Goal: Task Accomplishment & Management: Manage account settings

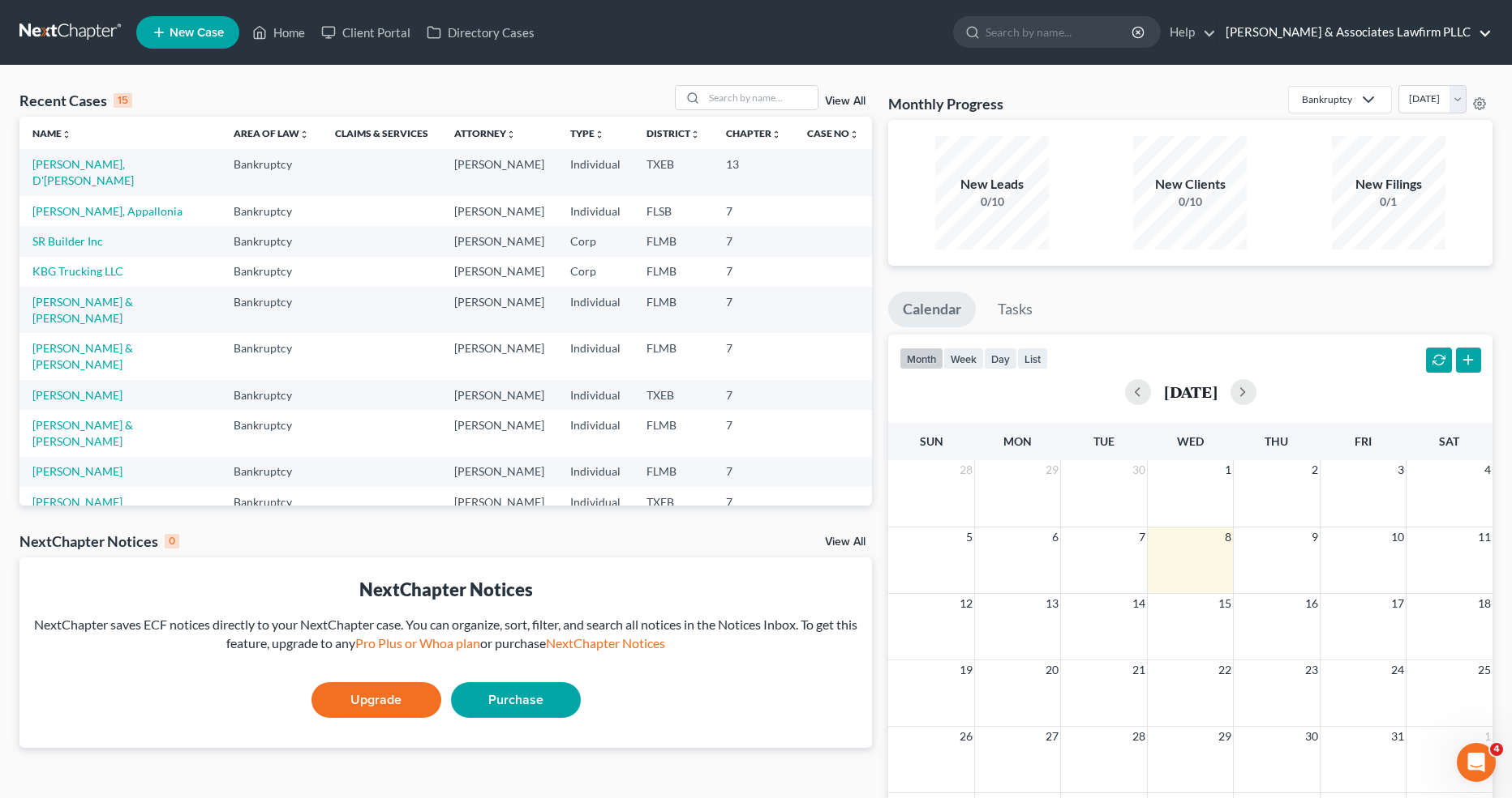
click at [1356, 37] on link "[PERSON_NAME] & Associates Lawfirm PLLC" at bounding box center [1354, 33] width 274 height 29
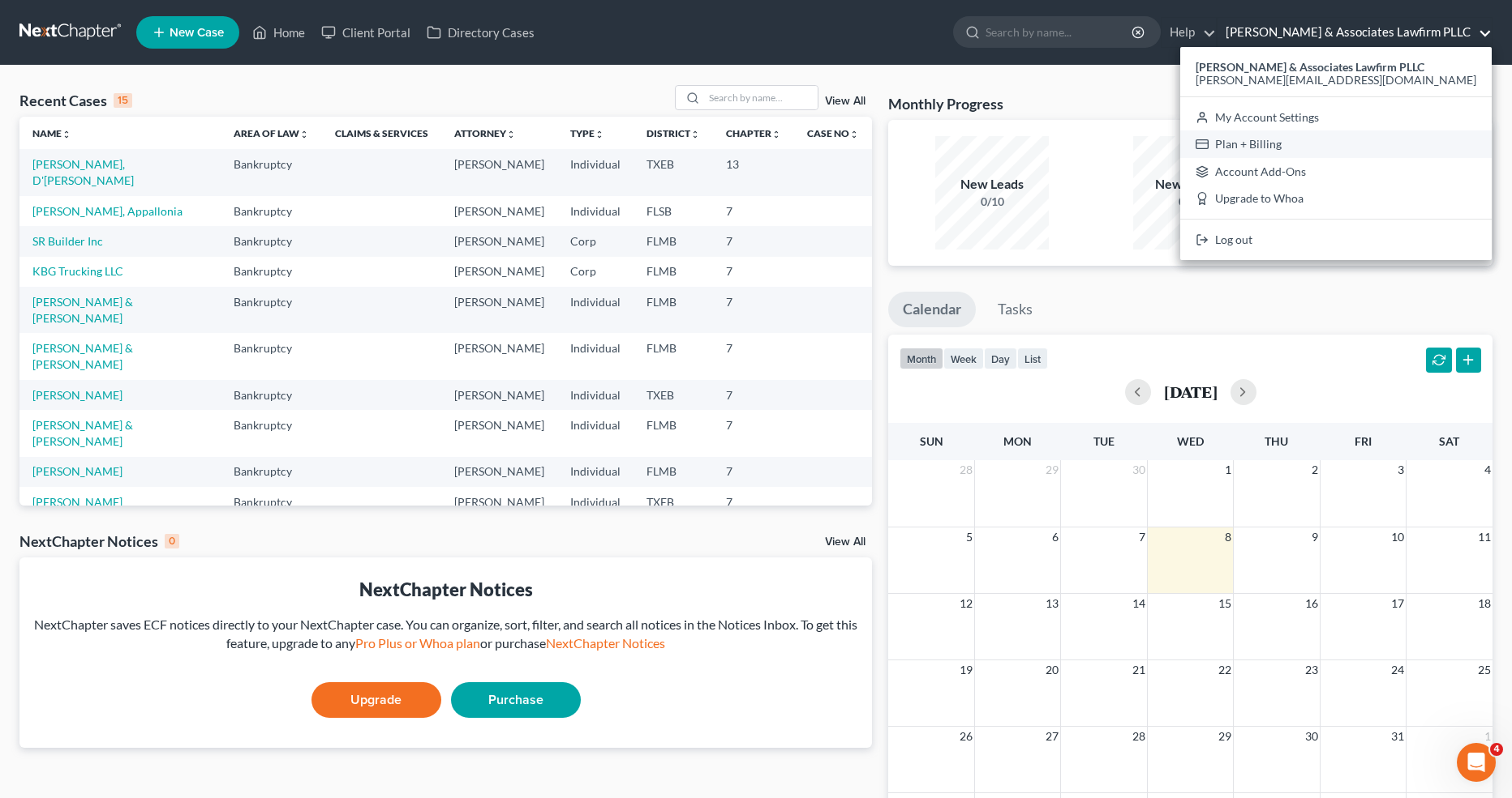
click at [1354, 140] on link "Plan + Billing" at bounding box center [1335, 144] width 311 height 27
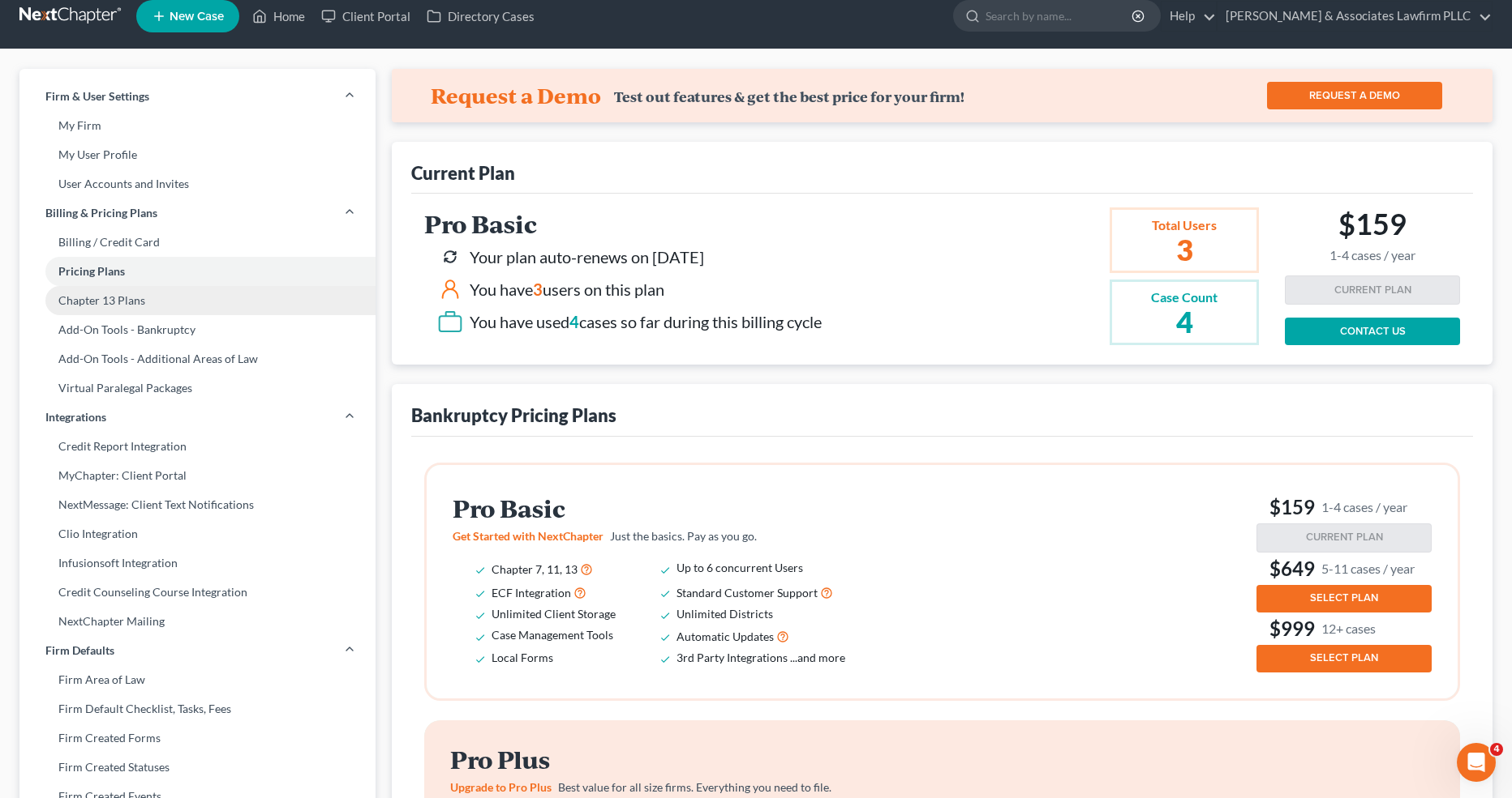
scroll to position [33, 0]
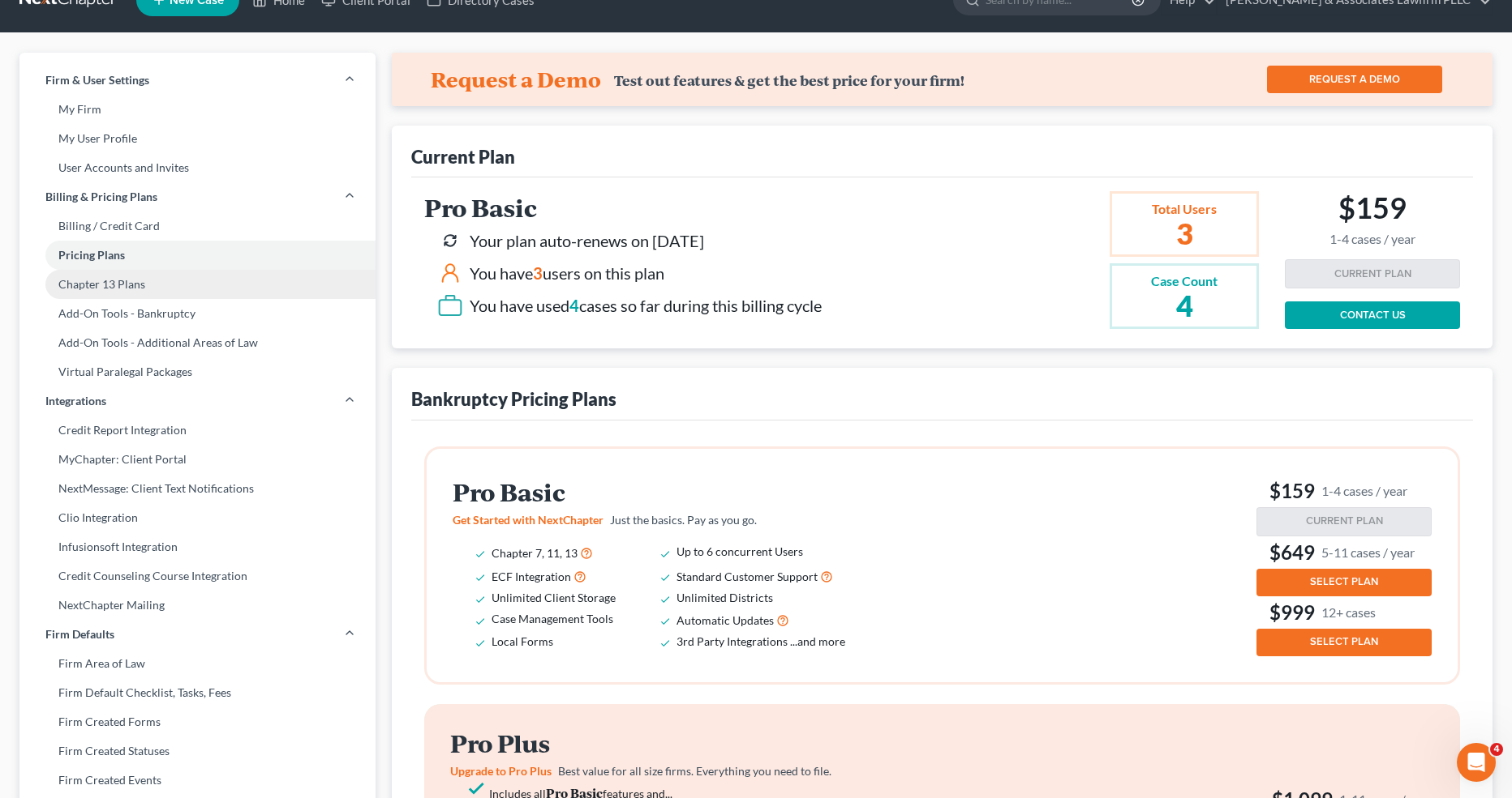
click at [178, 289] on link "Chapter 13 Plans" at bounding box center [197, 285] width 356 height 29
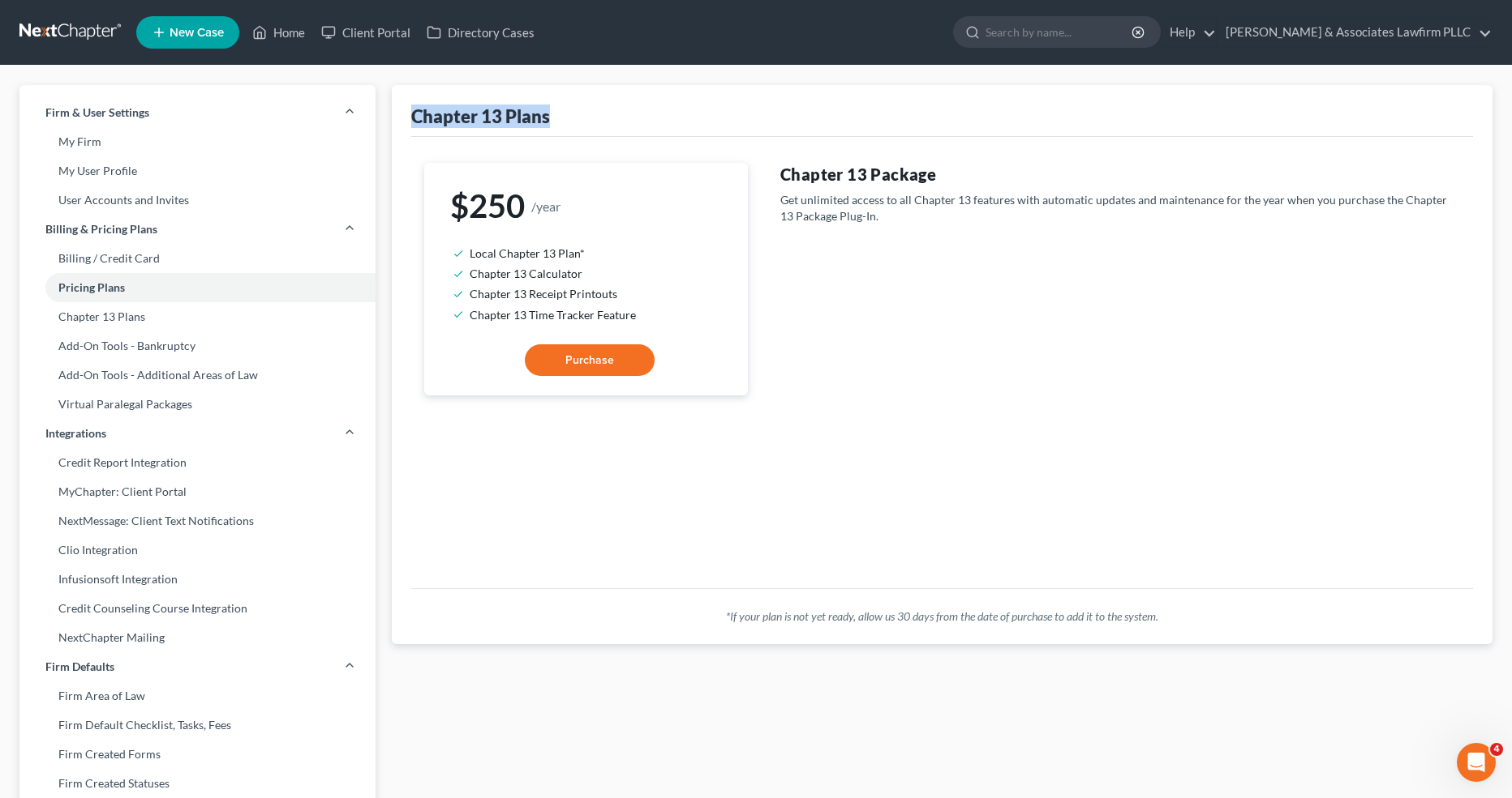
drag, startPoint x: 590, startPoint y: 117, endPoint x: 405, endPoint y: 112, distance: 185.1
click at [405, 113] on div "Chapter 13 Plans $250 /year Local Chapter 13 Plan* Chapter 13 Calculator Chapte…" at bounding box center [942, 364] width 1100 height 559
click at [201, 231] on link "Billing & Pricing Plans" at bounding box center [197, 230] width 356 height 29
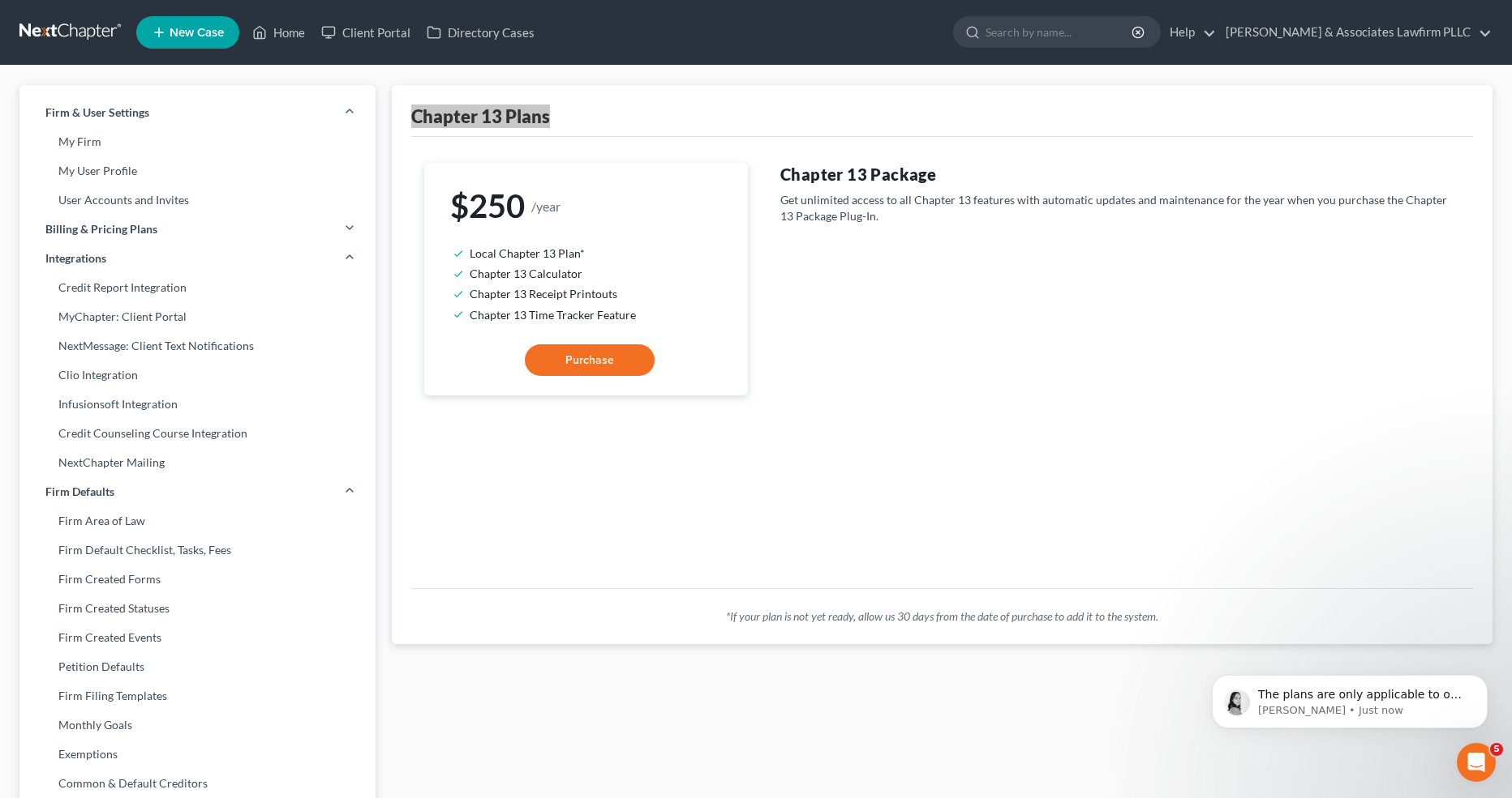
drag, startPoint x: 175, startPoint y: 224, endPoint x: 490, endPoint y: 429, distance: 375.8
